Goal: Navigation & Orientation: Find specific page/section

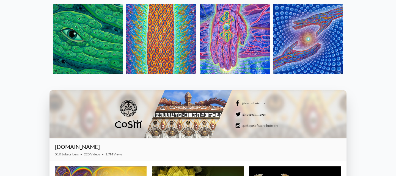
scroll to position [648, 0]
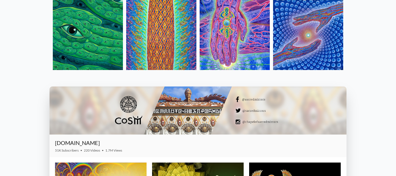
click at [139, 96] on div at bounding box center [198, 111] width 297 height 48
click at [130, 113] on div at bounding box center [198, 111] width 297 height 48
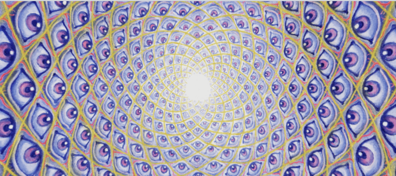
scroll to position [0, 0]
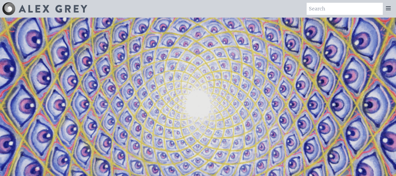
click at [20, 9] on img at bounding box center [53, 9] width 69 height 8
click at [392, 5] on div at bounding box center [388, 9] width 11 height 12
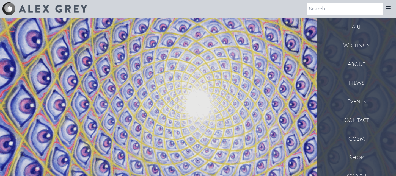
click at [353, 147] on div "CoSM" at bounding box center [356, 139] width 79 height 19
click at [356, 158] on div "Shop" at bounding box center [356, 158] width 79 height 19
